Goal: Task Accomplishment & Management: Use online tool/utility

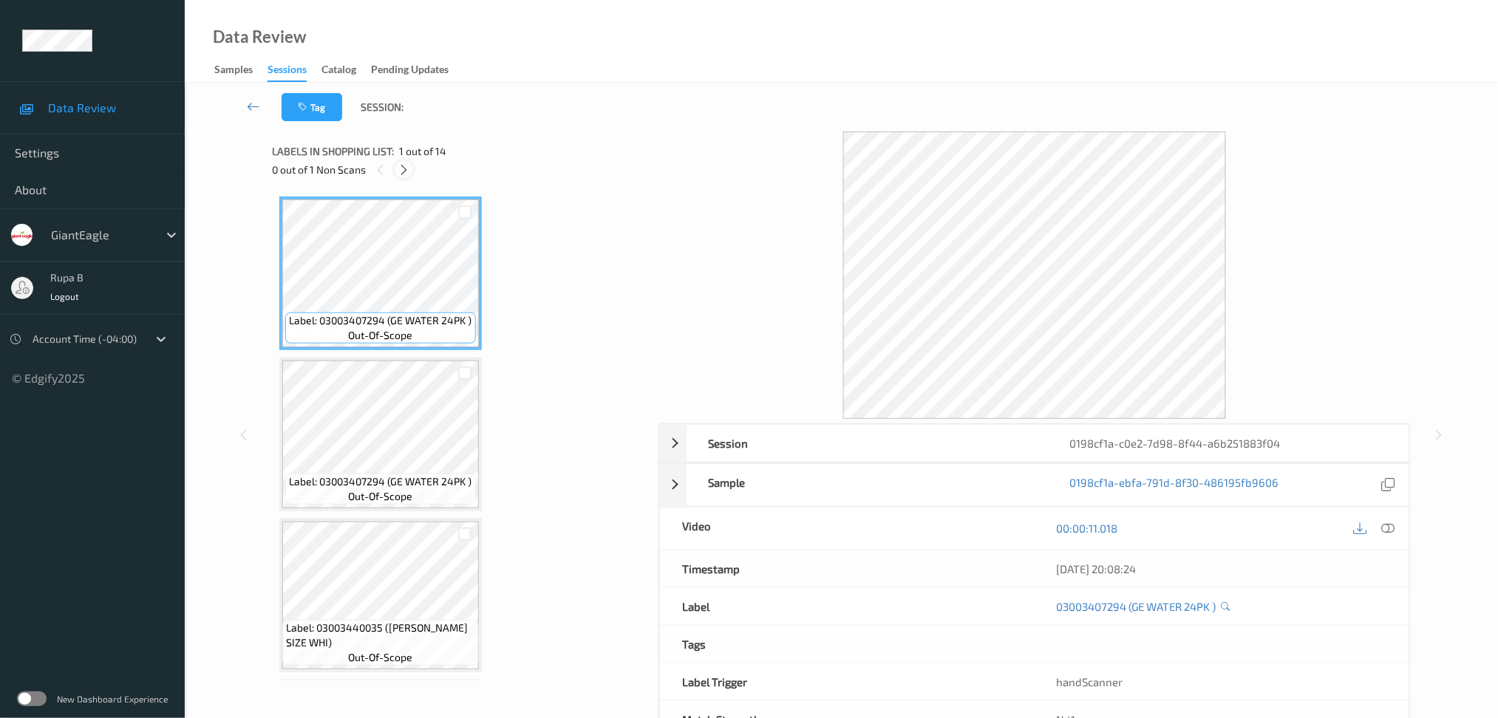
click at [407, 165] on icon at bounding box center [404, 169] width 13 height 13
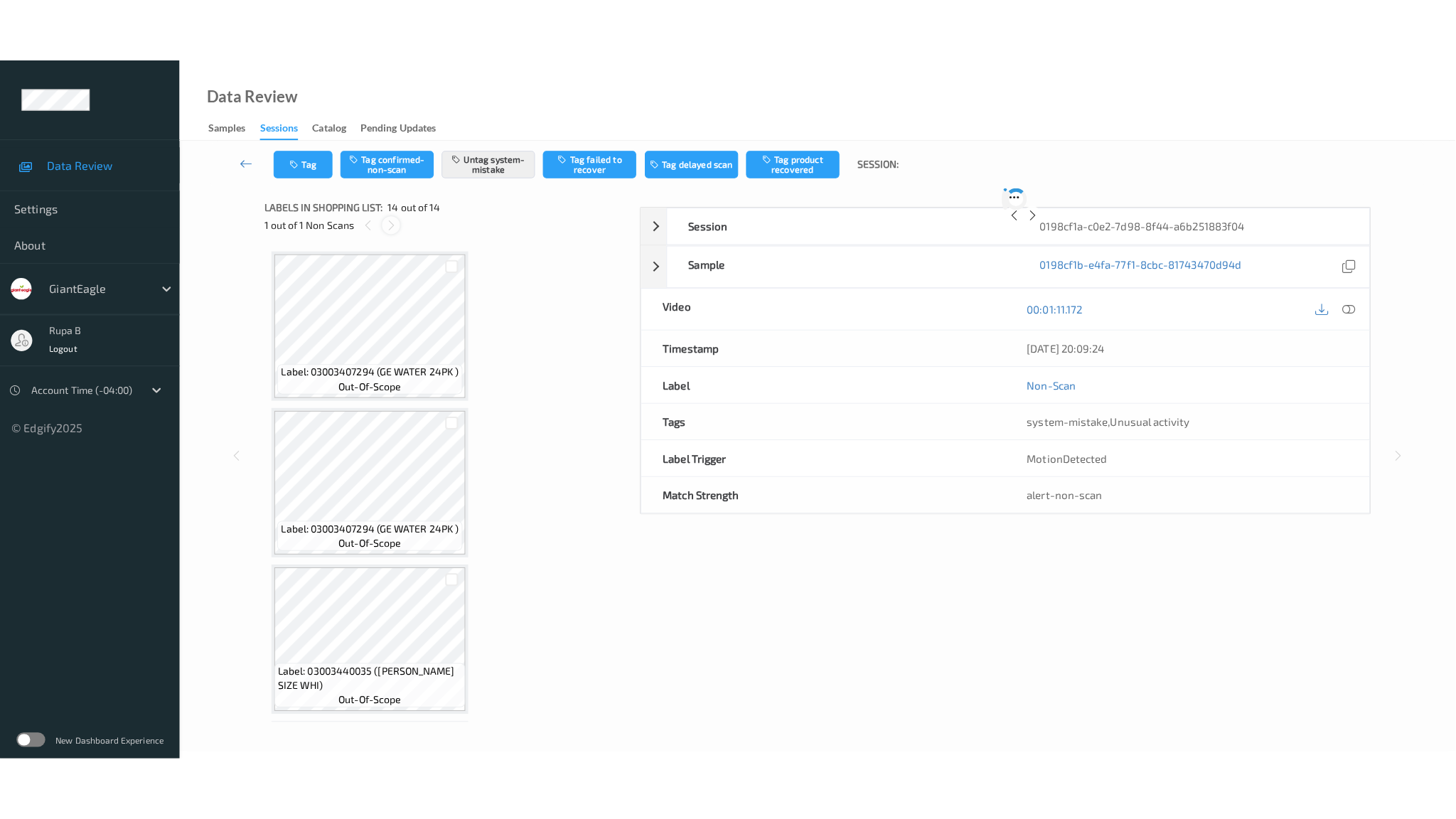
scroll to position [1687, 0]
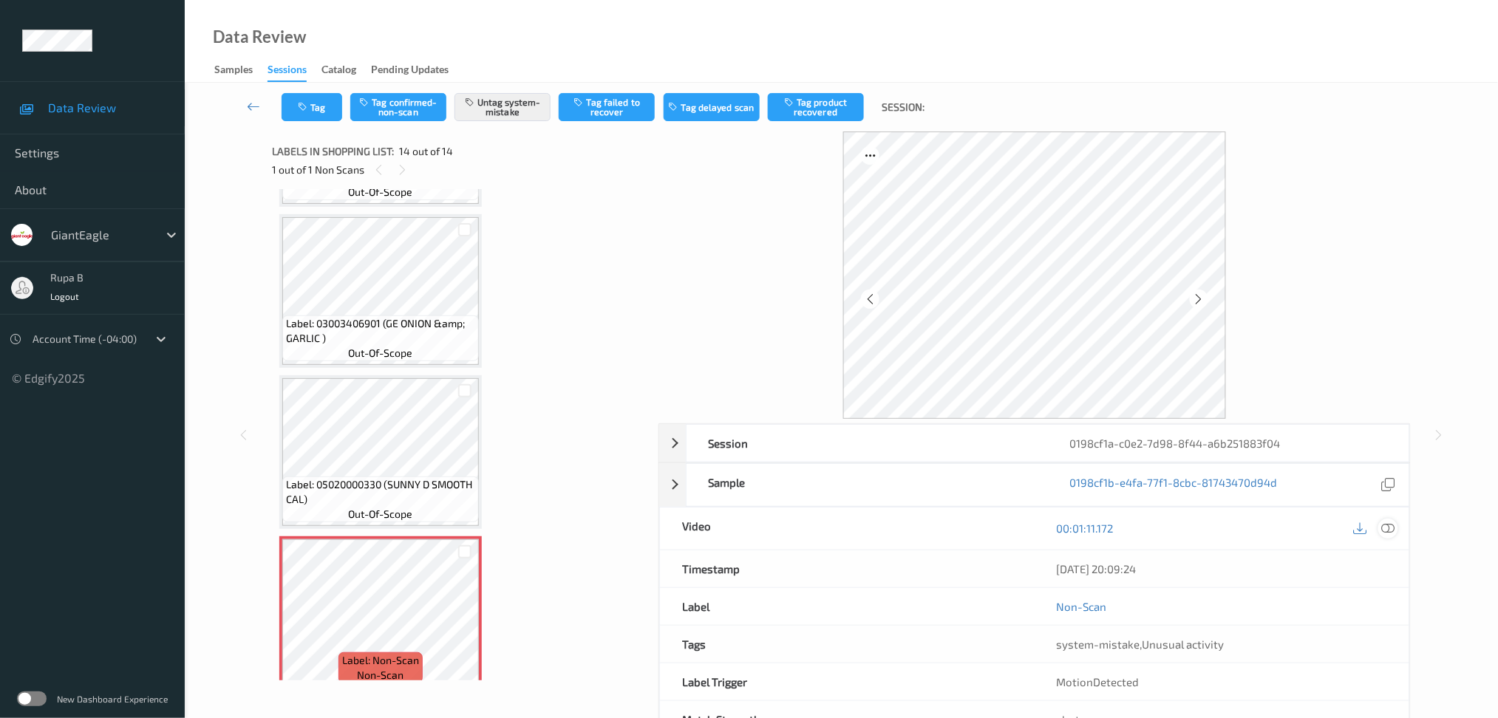
click at [1393, 528] on icon at bounding box center [1388, 528] width 13 height 13
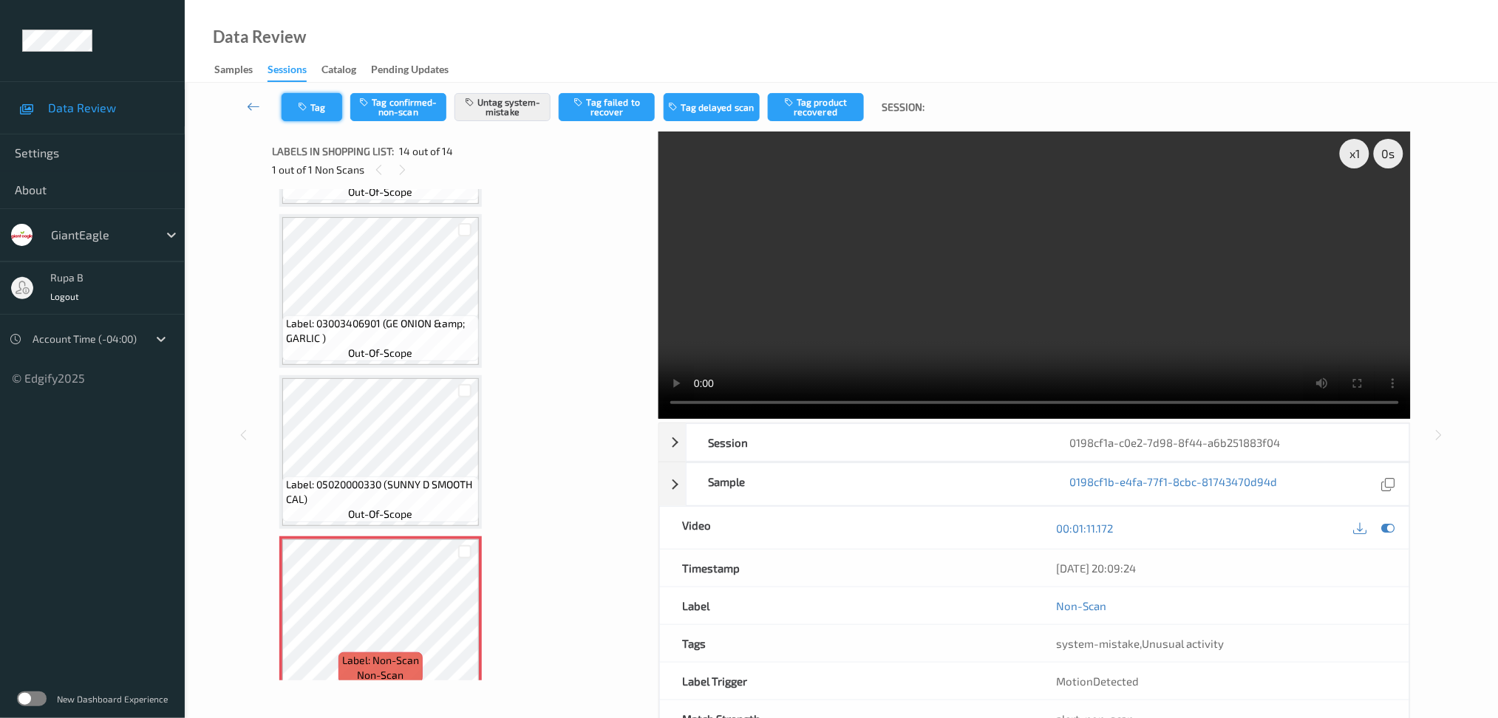
click at [302, 106] on icon "button" at bounding box center [304, 107] width 13 height 10
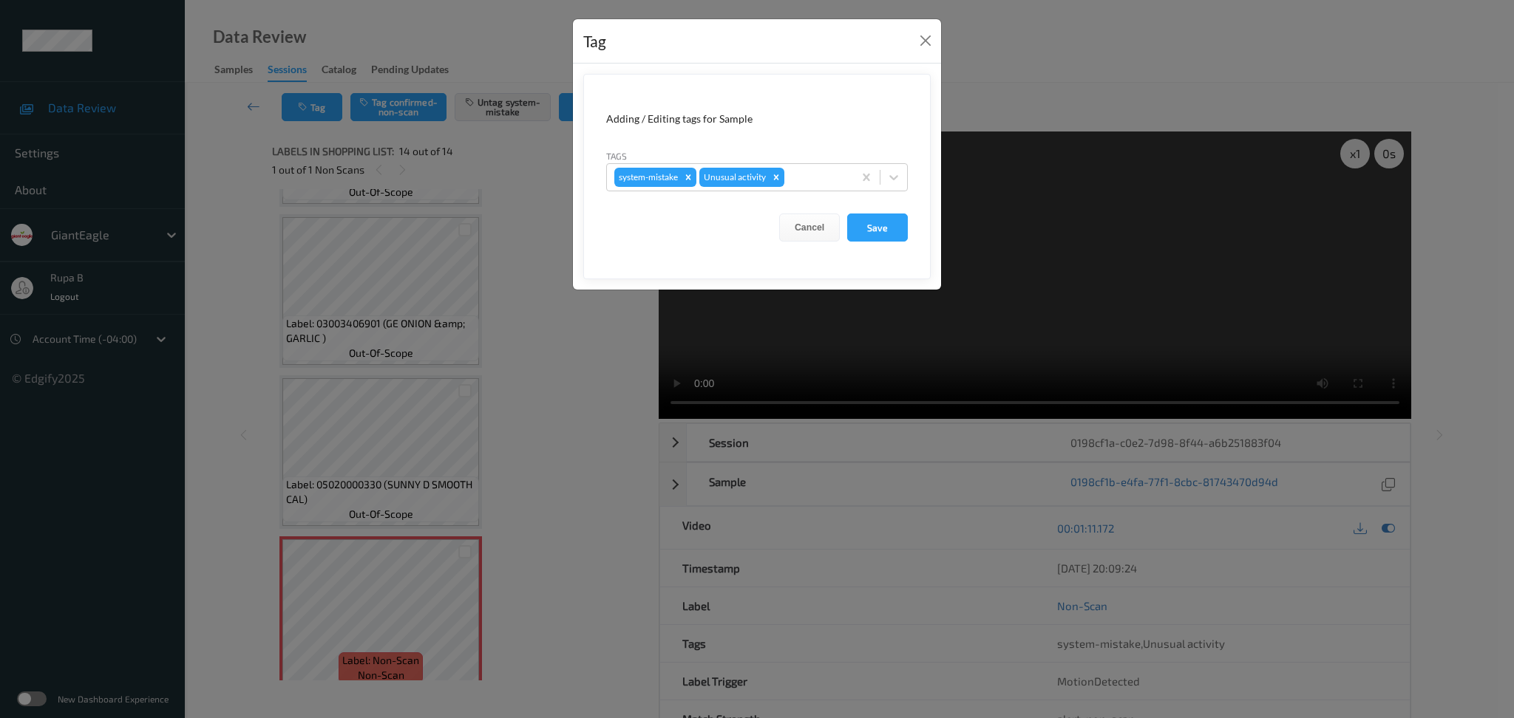
click at [518, 334] on div "Tag Adding / Editing tags for Sample Tags system-mistake Unusual activity Cance…" at bounding box center [757, 359] width 1514 height 718
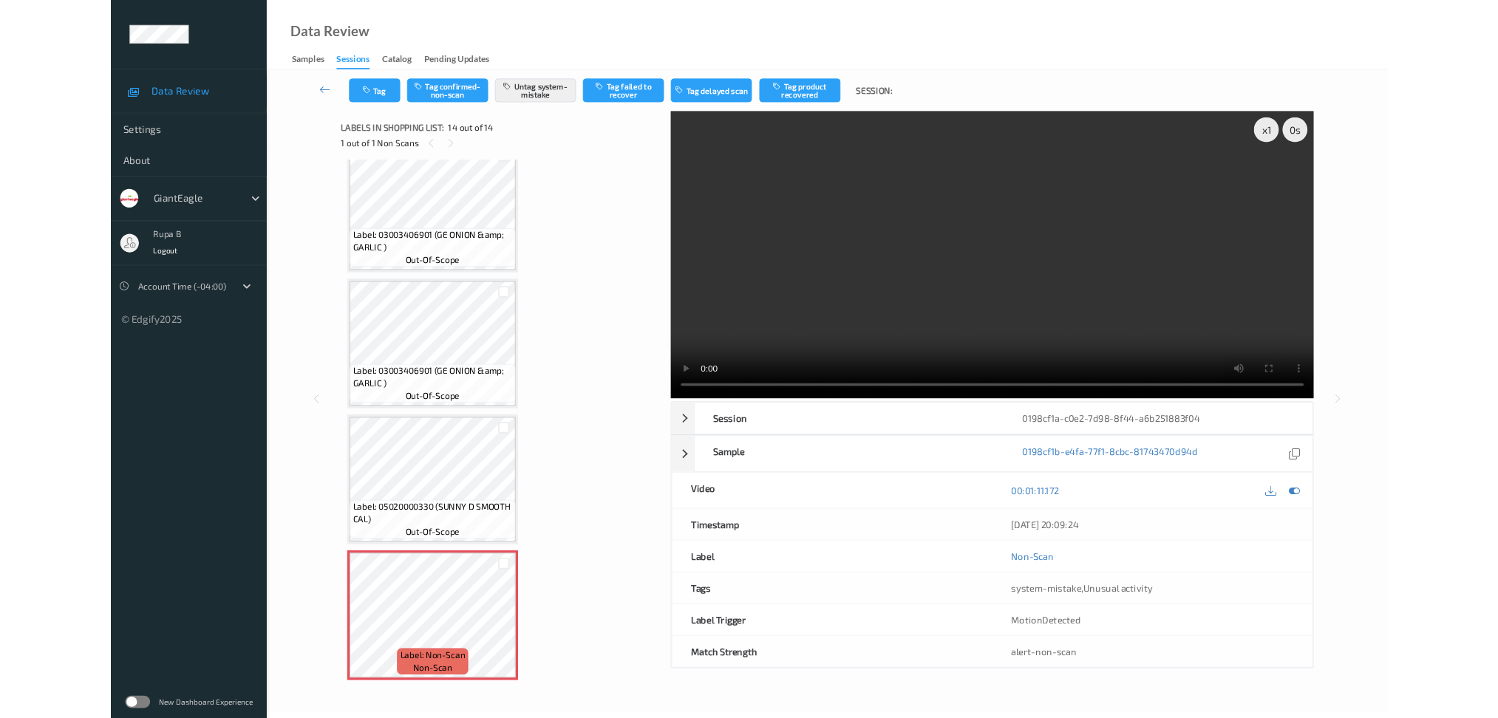
scroll to position [1623, 0]
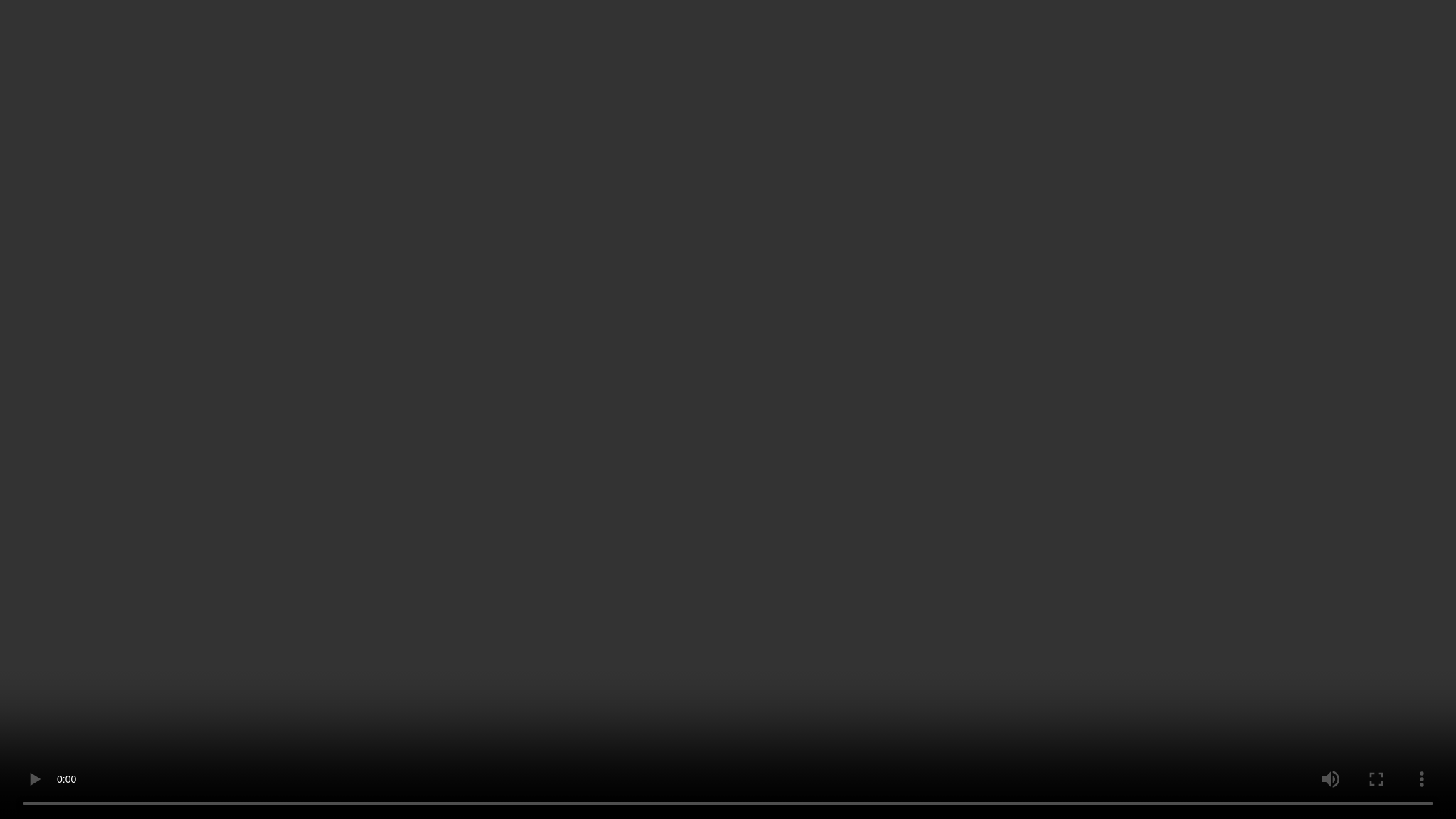
click at [1230, 504] on video at bounding box center [728, 410] width 1456 height 819
